Goal: Information Seeking & Learning: Learn about a topic

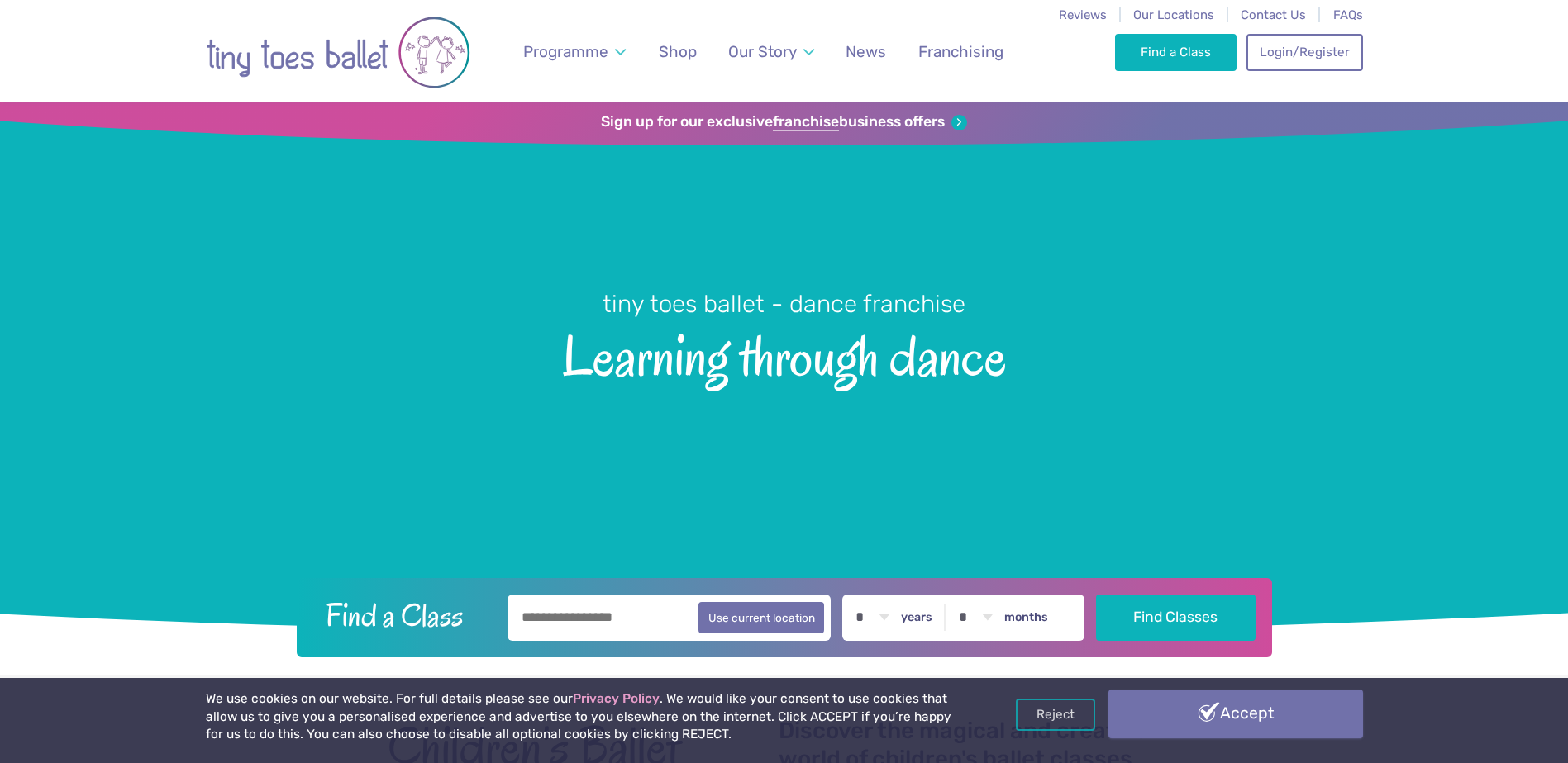
click at [1197, 724] on link "Accept" at bounding box center [1235, 714] width 254 height 47
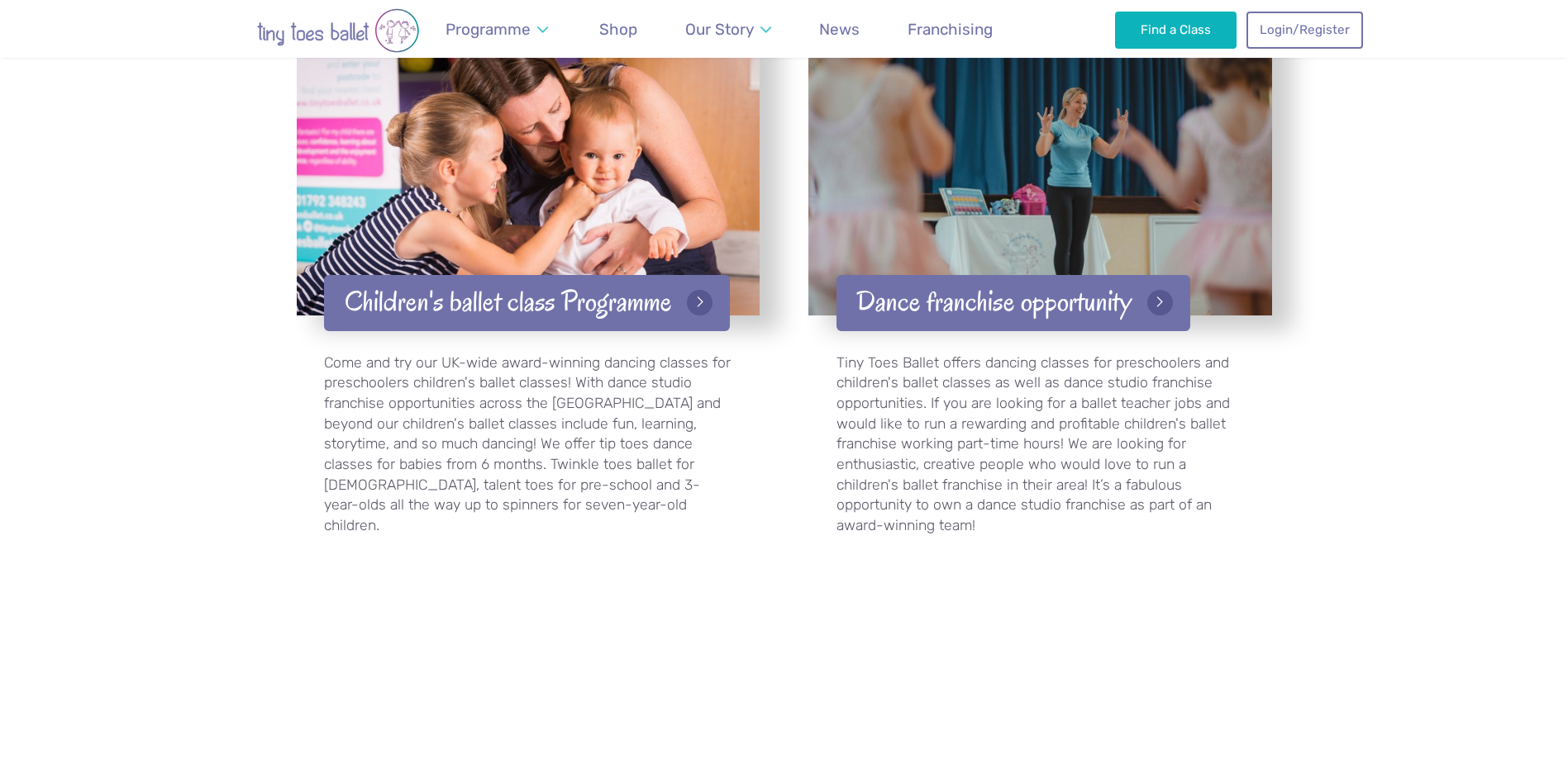
scroll to position [2644, 0]
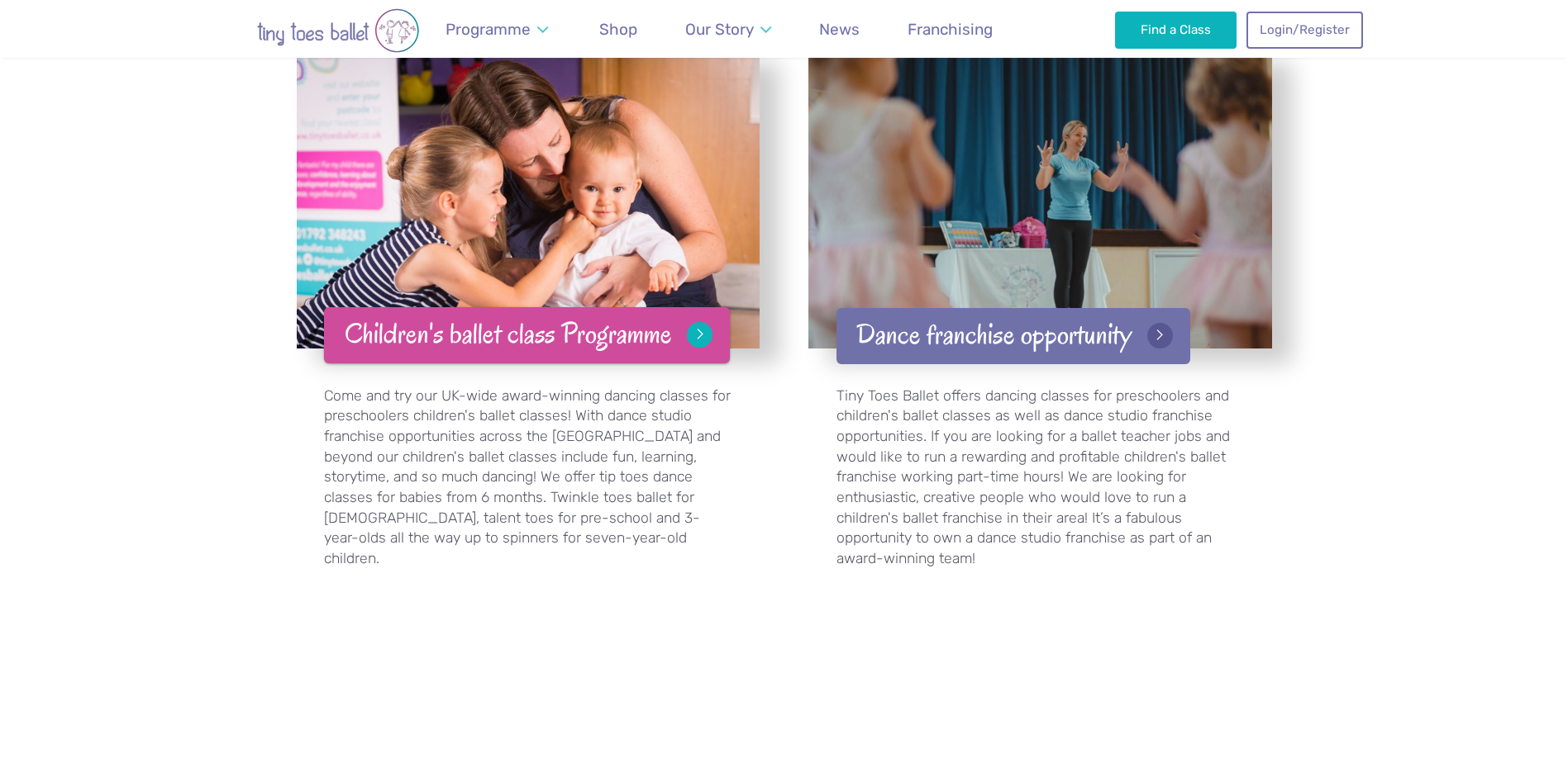
click at [692, 307] on link "Children's ballet class Programme" at bounding box center [527, 336] width 405 height 57
